Goal: Information Seeking & Learning: Check status

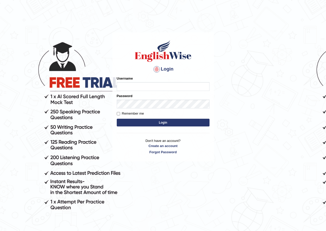
drag, startPoint x: 0, startPoint y: 0, endPoint x: 141, endPoint y: 89, distance: 167.2
click at [141, 89] on input "Username" at bounding box center [163, 86] width 93 height 9
type input "razib_parramatta"
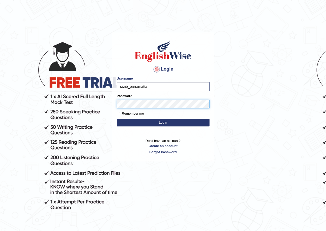
click at [117, 119] on button "Login" at bounding box center [163, 123] width 93 height 8
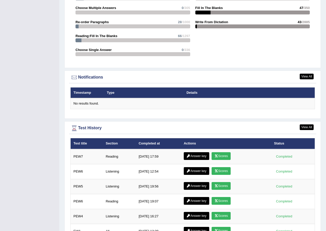
scroll to position [605, 0]
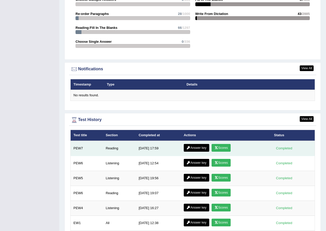
click at [219, 144] on link "Scores" at bounding box center [221, 148] width 19 height 8
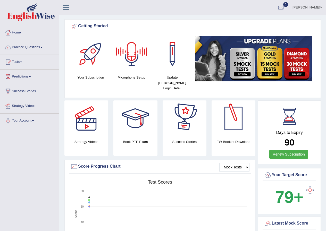
click at [236, 120] on div at bounding box center [234, 119] width 36 height 36
click at [236, 118] on div at bounding box center [234, 119] width 36 height 36
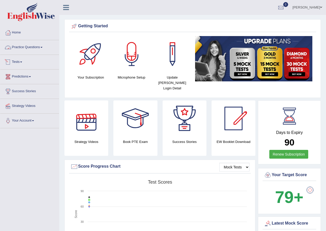
click at [25, 47] on link "Practice Questions" at bounding box center [29, 46] width 59 height 13
click at [38, 47] on link "Practice Questions" at bounding box center [29, 46] width 59 height 13
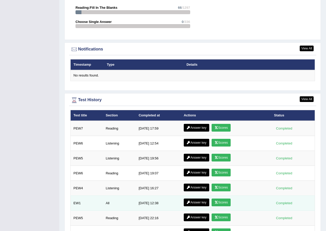
scroll to position [594, 0]
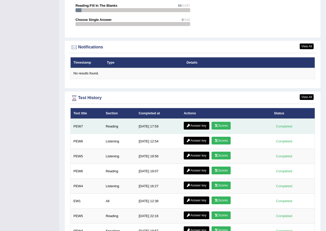
click at [223, 122] on link "Scores" at bounding box center [221, 126] width 19 height 8
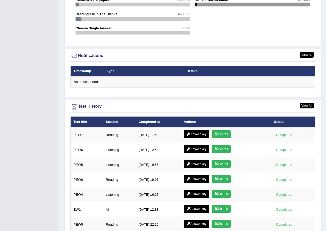
scroll to position [594, 0]
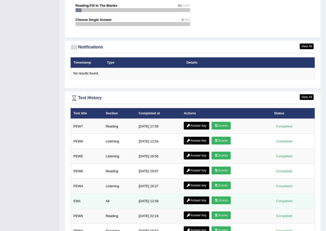
click at [199, 197] on link "Answer key" at bounding box center [197, 201] width 26 height 8
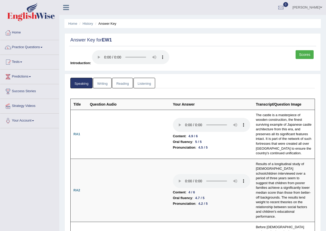
click at [120, 83] on link "Reading" at bounding box center [122, 83] width 21 height 11
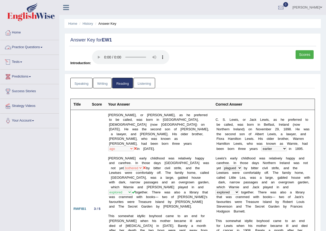
click at [140, 84] on link "Listening" at bounding box center [145, 83] width 22 height 11
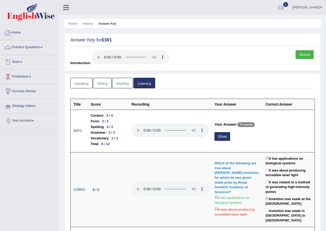
click at [17, 30] on link "Home" at bounding box center [29, 32] width 59 height 13
